Goal: Transaction & Acquisition: Register for event/course

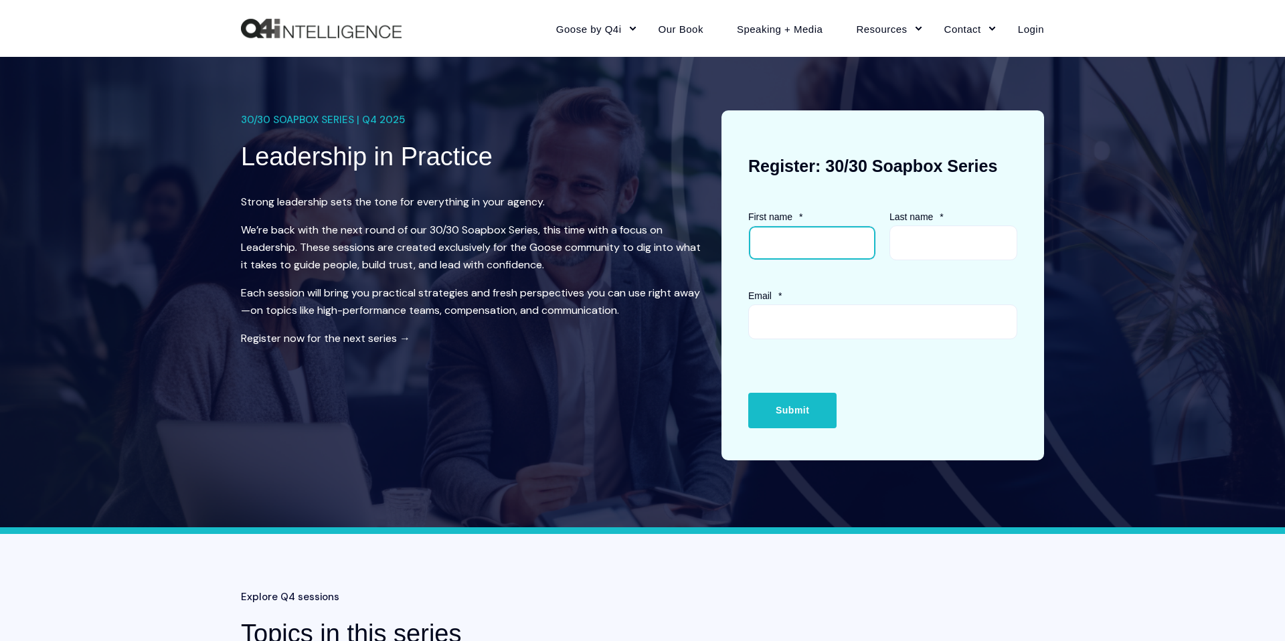
click at [807, 245] on input "First name *" at bounding box center [812, 243] width 128 height 35
type input "[PERSON_NAME]"
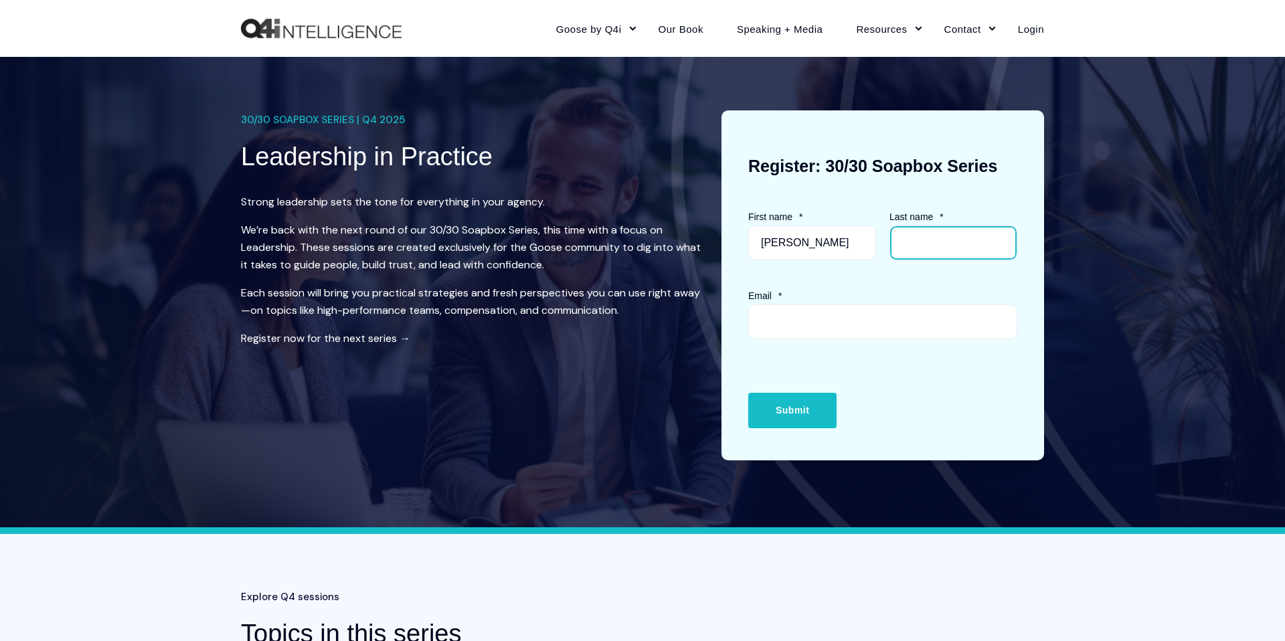
click at [948, 245] on input "Last name *" at bounding box center [954, 243] width 128 height 35
type input "[PERSON_NAME]"
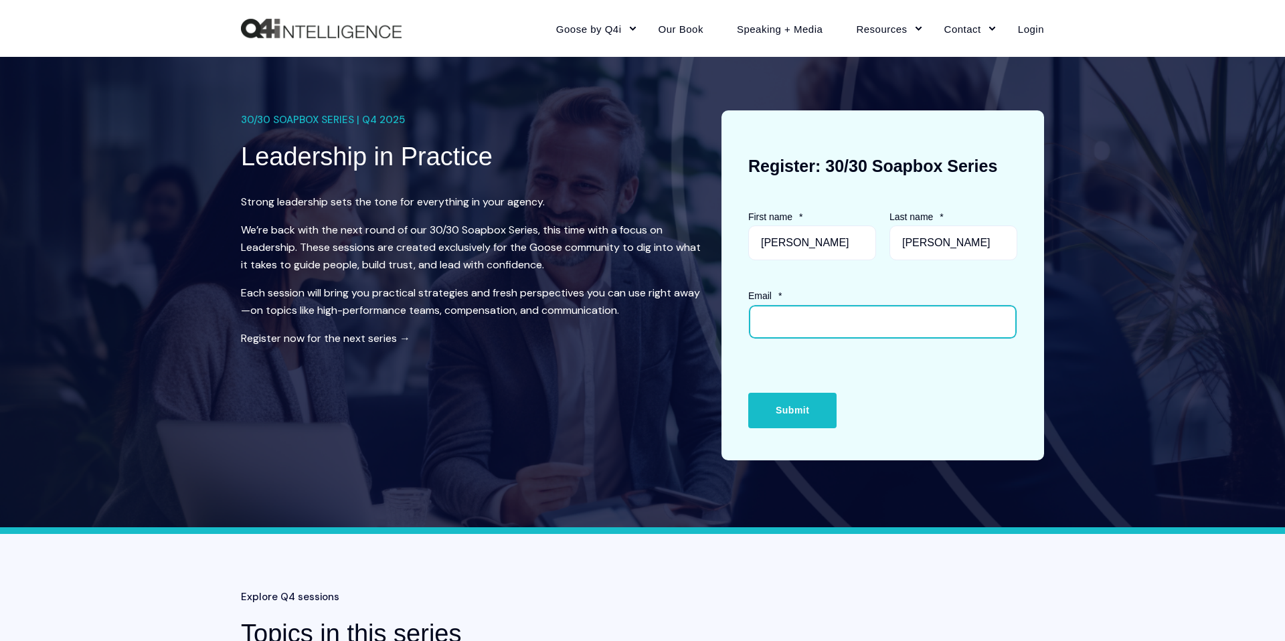
click at [853, 330] on input "Email *" at bounding box center [882, 322] width 269 height 35
type input "[PERSON_NAME][EMAIL_ADDRESS][DOMAIN_NAME]"
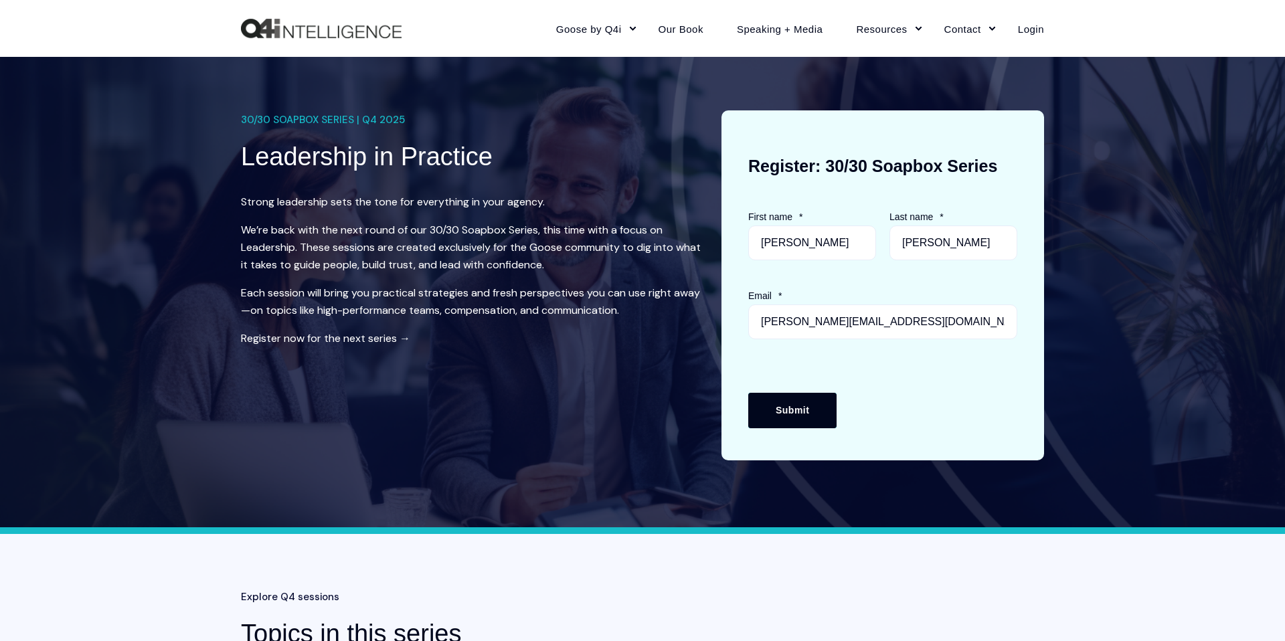
click at [814, 398] on input "Submit" at bounding box center [792, 410] width 88 height 35
